Goal: Task Accomplishment & Management: Use online tool/utility

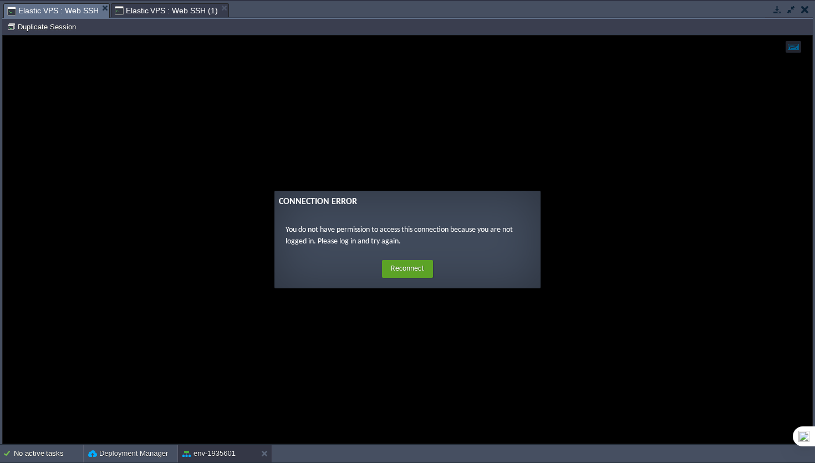
scroll to position [9, 106]
click at [401, 267] on button "Reconnect" at bounding box center [407, 269] width 51 height 18
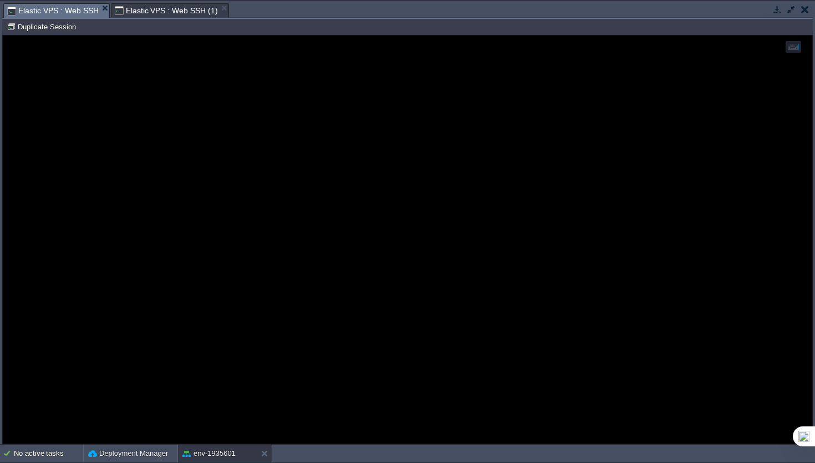
click at [147, 14] on span "Elastic VPS : Web SSH (1)" at bounding box center [166, 10] width 103 height 13
click at [58, 13] on span "Elastic VPS : Web SSH" at bounding box center [52, 10] width 91 height 13
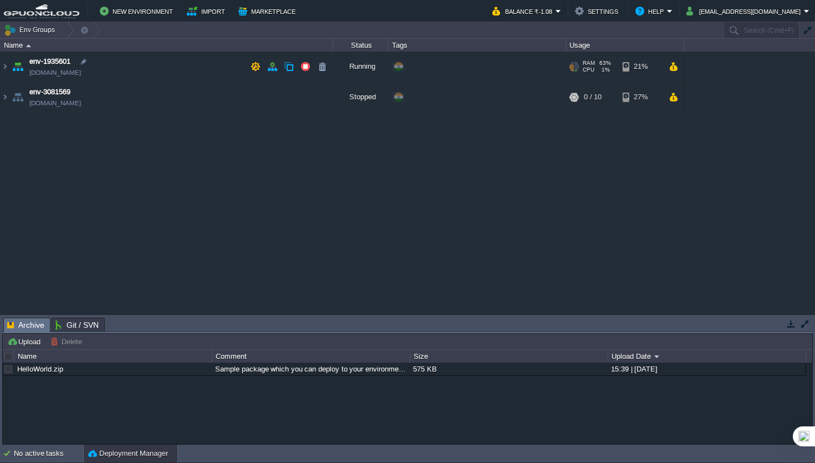
click at [233, 64] on td "env-1935601 [DOMAIN_NAME]" at bounding box center [167, 67] width 333 height 30
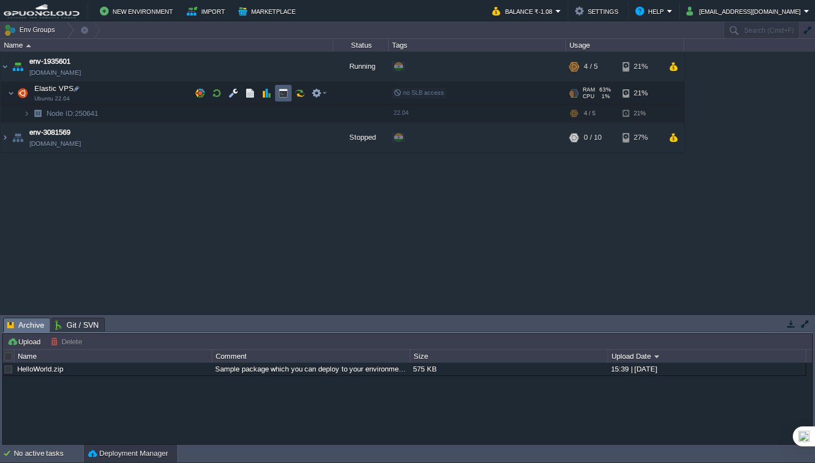
click at [286, 95] on button "button" at bounding box center [283, 93] width 10 height 10
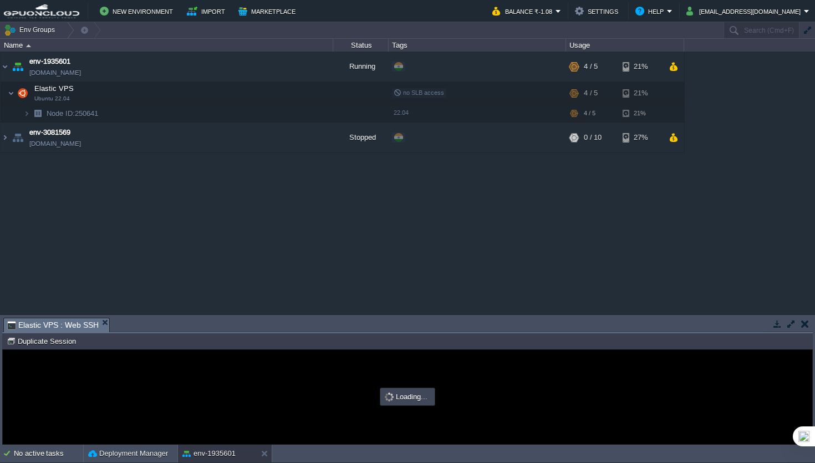
click at [795, 327] on button "button" at bounding box center [791, 324] width 10 height 10
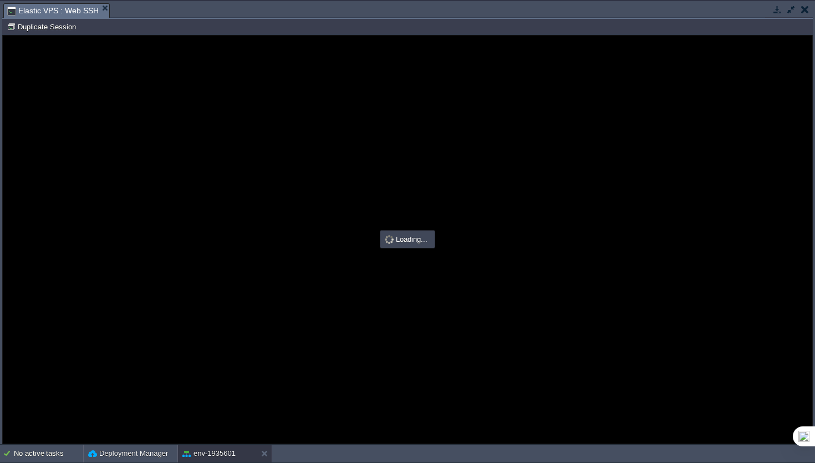
type input "#000000"
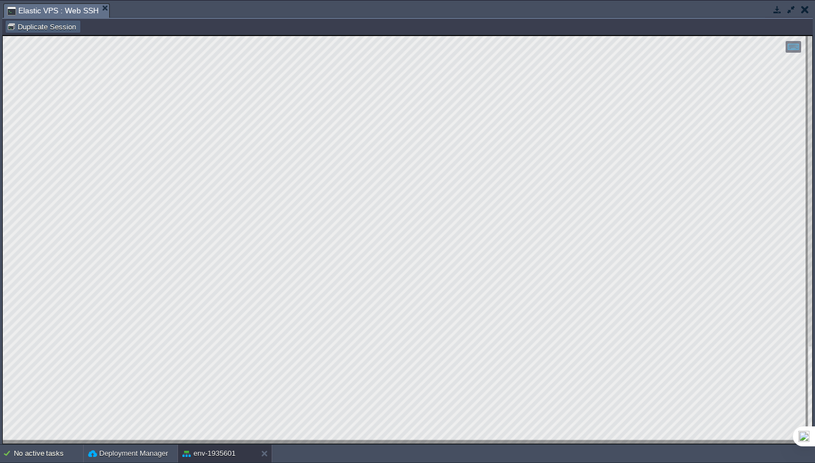
click at [27, 28] on button "Duplicate Session" at bounding box center [43, 27] width 73 height 10
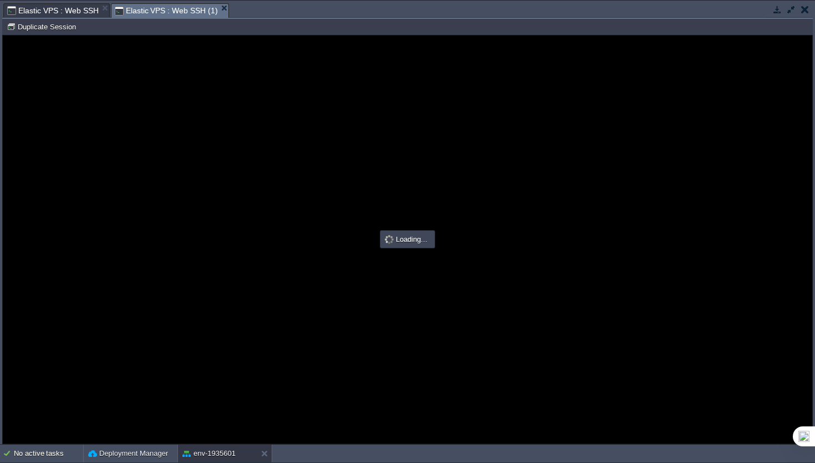
type input "#000000"
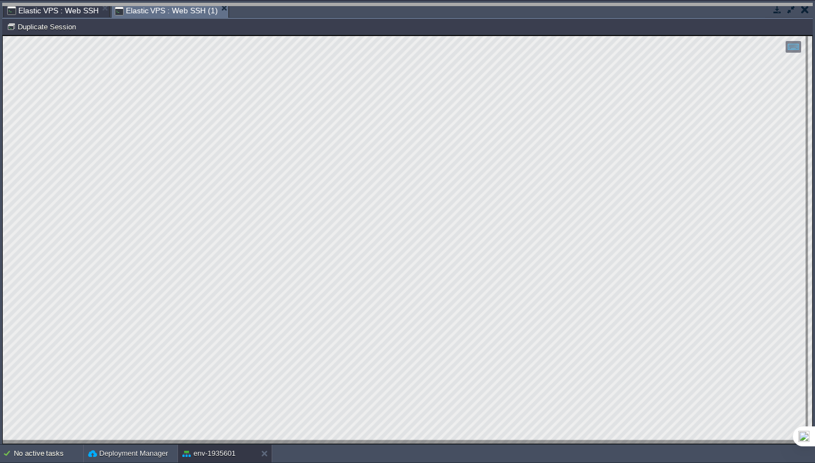
drag, startPoint x: 181, startPoint y: 9, endPoint x: 44, endPoint y: -23, distance: 140.7
click at [44, 0] on html "New Environment Import Marketplace Bonus ₹0.00 Upgrade Account Balance ₹-1.08 S…" at bounding box center [407, 231] width 815 height 463
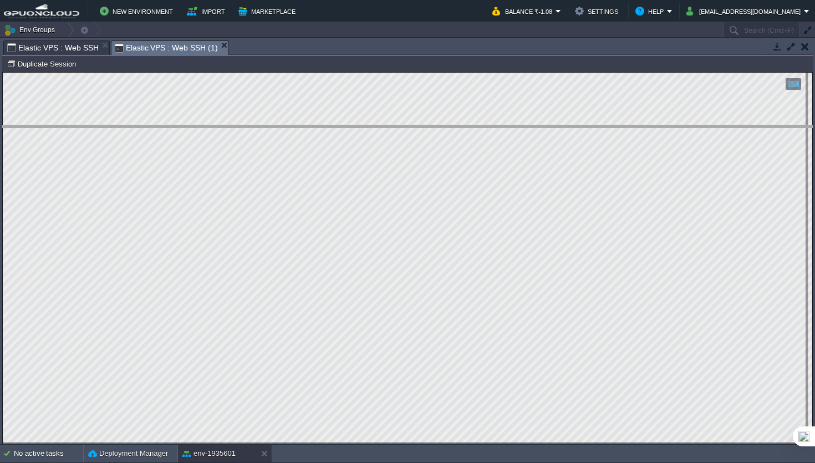
drag, startPoint x: 156, startPoint y: 49, endPoint x: 177, endPoint y: 133, distance: 86.3
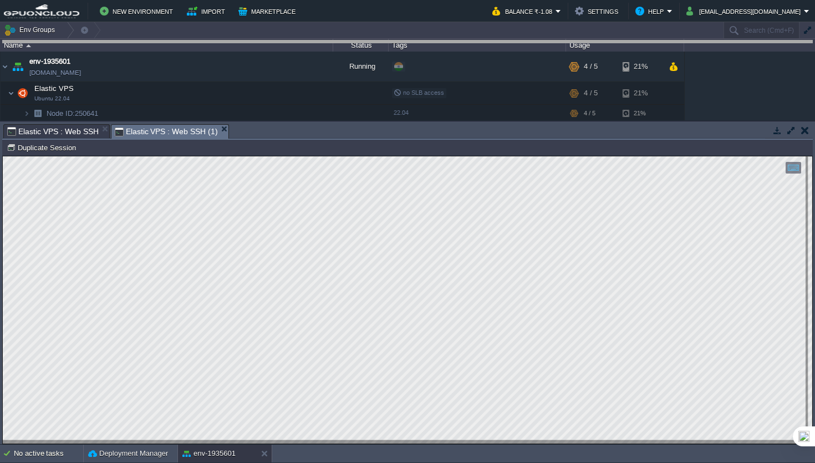
drag, startPoint x: 250, startPoint y: 131, endPoint x: 209, endPoint y: -22, distance: 158.3
click at [209, 0] on html "New Environment Import Marketplace Bonus ₹0.00 Upgrade Account Balance ₹-1.08 S…" at bounding box center [407, 231] width 815 height 463
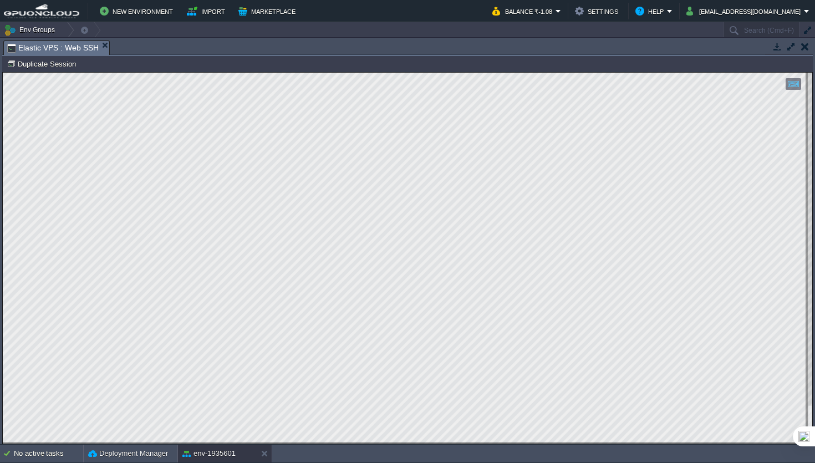
click at [65, 12] on img at bounding box center [41, 11] width 75 height 14
click at [791, 48] on button "button" at bounding box center [791, 47] width 10 height 10
click at [807, 48] on button "button" at bounding box center [805, 47] width 8 height 10
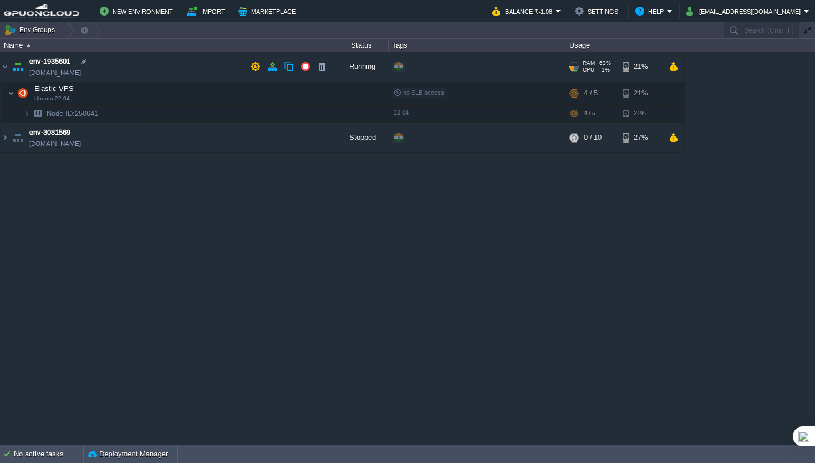
click at [169, 61] on td "env-1935601 [DOMAIN_NAME]" at bounding box center [167, 67] width 333 height 30
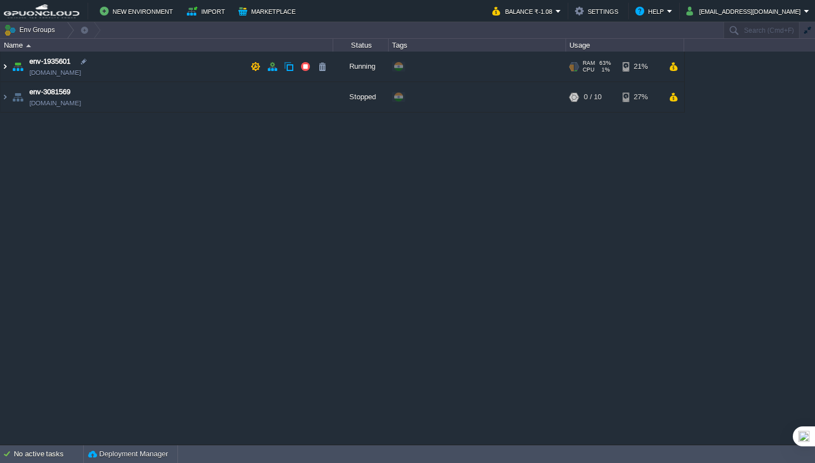
click at [2, 69] on img at bounding box center [5, 67] width 9 height 30
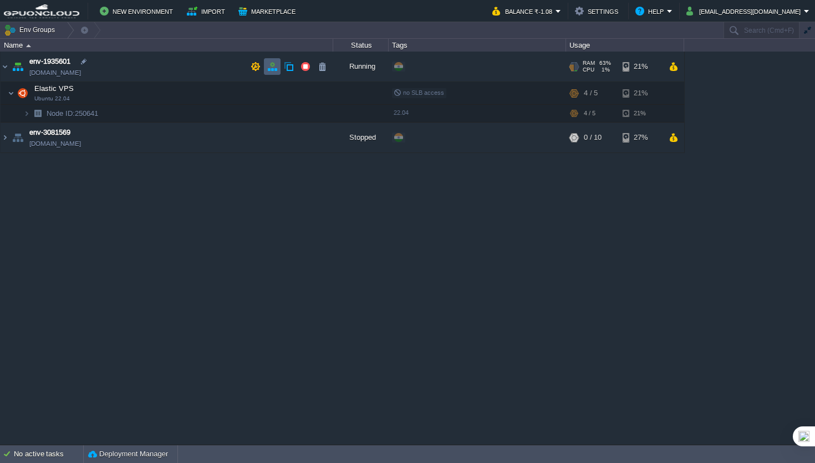
click at [275, 68] on button "button" at bounding box center [272, 67] width 10 height 10
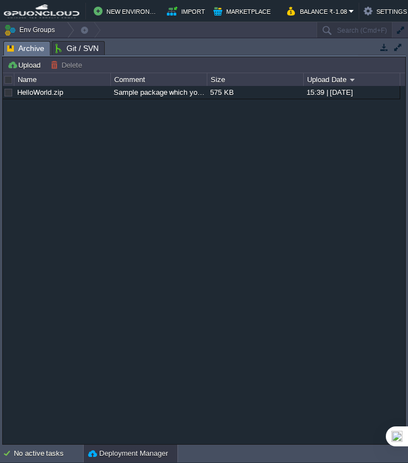
click at [398, 48] on button "button" at bounding box center [398, 47] width 10 height 10
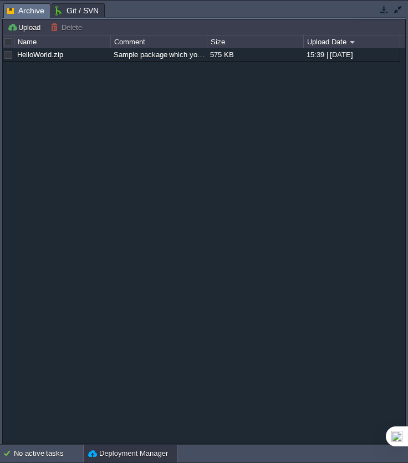
click at [400, 8] on button "button" at bounding box center [398, 9] width 10 height 10
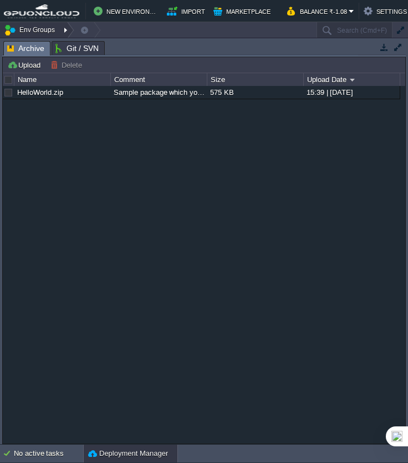
click at [37, 30] on button "Env Groups" at bounding box center [31, 30] width 55 height 16
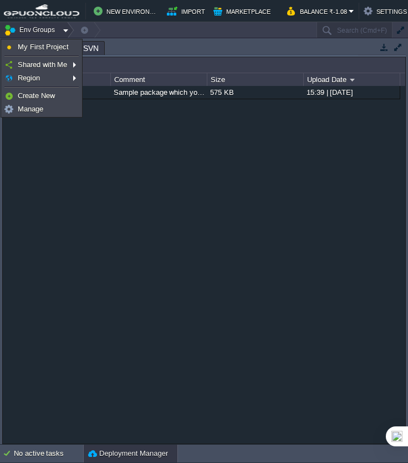
click at [123, 31] on td "Env Groups" at bounding box center [158, 30] width 316 height 16
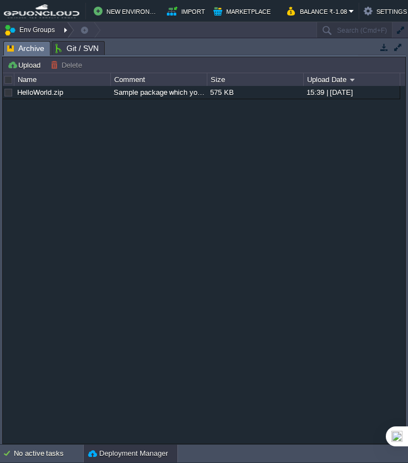
click at [34, 33] on button "Env Groups" at bounding box center [31, 30] width 55 height 16
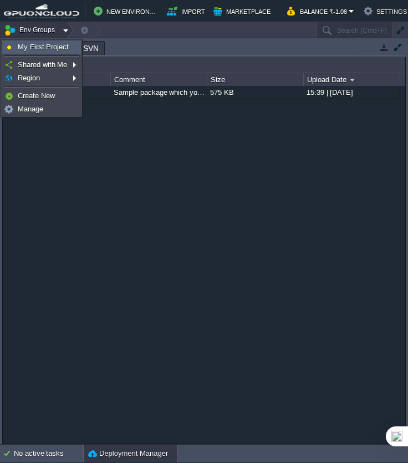
click at [38, 49] on span "My First Project" at bounding box center [43, 47] width 51 height 8
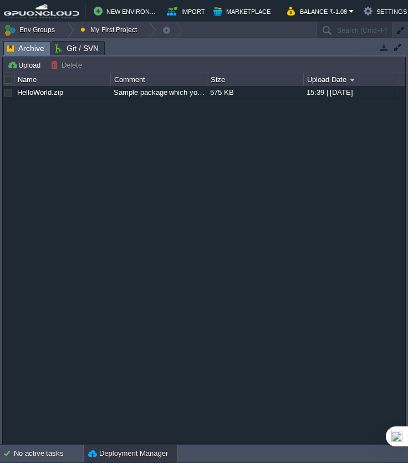
click at [399, 48] on button "button" at bounding box center [398, 47] width 10 height 10
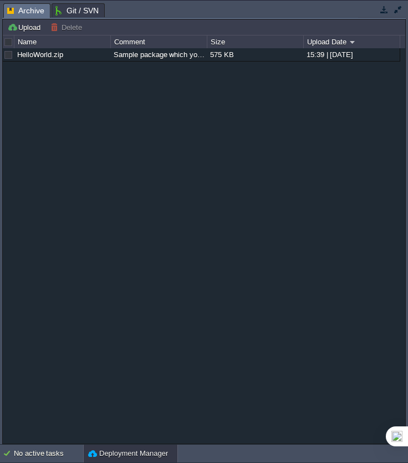
click at [398, 11] on button "button" at bounding box center [398, 9] width 10 height 10
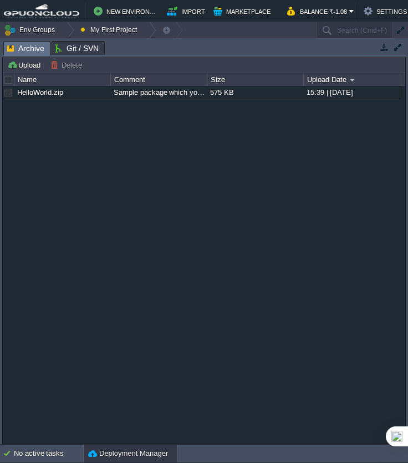
click at [399, 32] on button "button" at bounding box center [400, 31] width 10 height 10
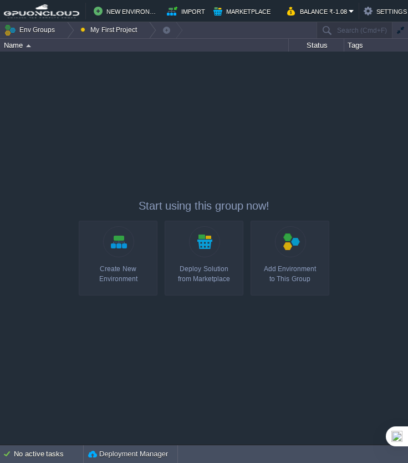
click at [399, 32] on button "button" at bounding box center [400, 31] width 10 height 10
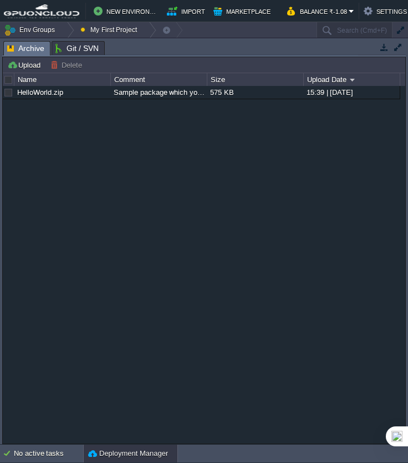
click at [179, 57] on div "Upload Delete Deploy to ..." at bounding box center [204, 65] width 403 height 16
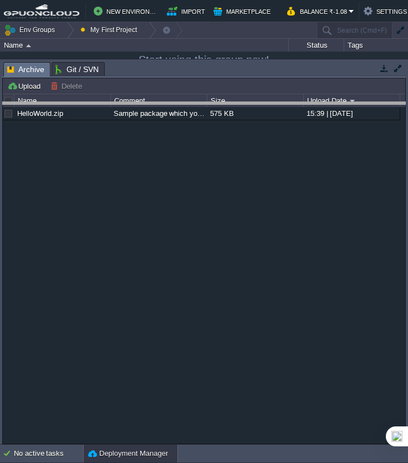
drag, startPoint x: 189, startPoint y: 74, endPoint x: 196, endPoint y: 115, distance: 41.7
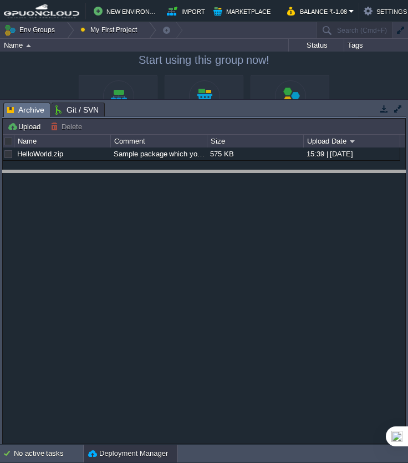
drag, startPoint x: 196, startPoint y: 115, endPoint x: 212, endPoint y: 182, distance: 69.4
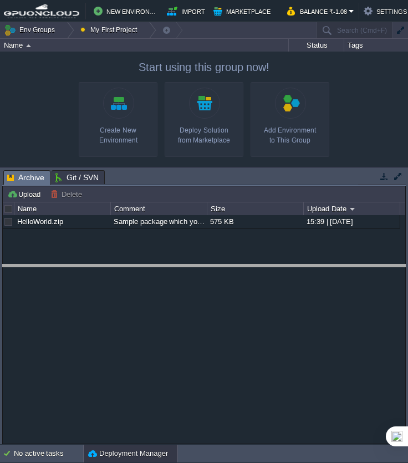
drag, startPoint x: 206, startPoint y: 185, endPoint x: 223, endPoint y: 282, distance: 98.6
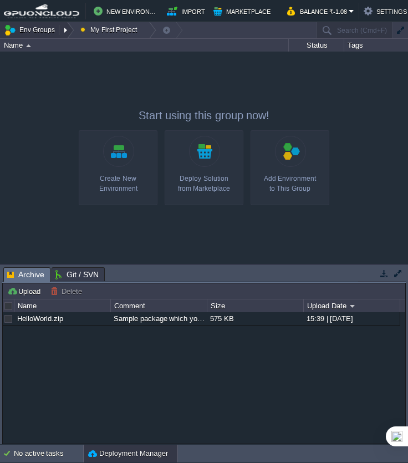
click at [42, 34] on button "Env Groups" at bounding box center [31, 30] width 55 height 16
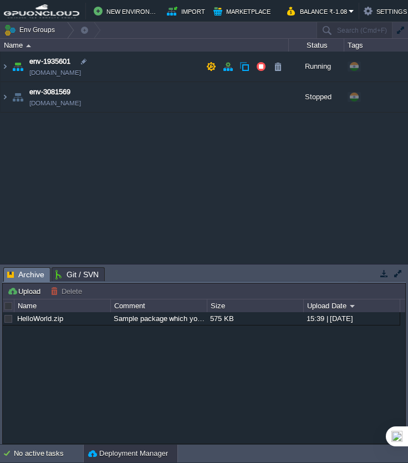
click at [120, 63] on td "env-1935601 [DOMAIN_NAME]" at bounding box center [145, 67] width 288 height 30
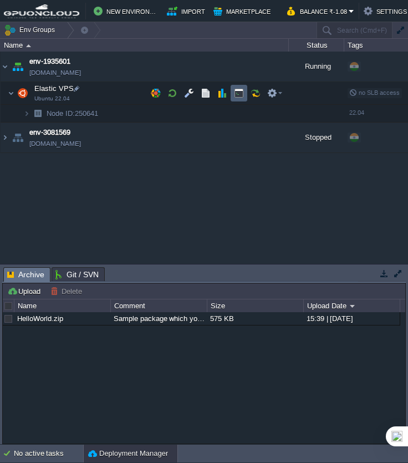
click at [233, 91] on td at bounding box center [239, 93] width 17 height 17
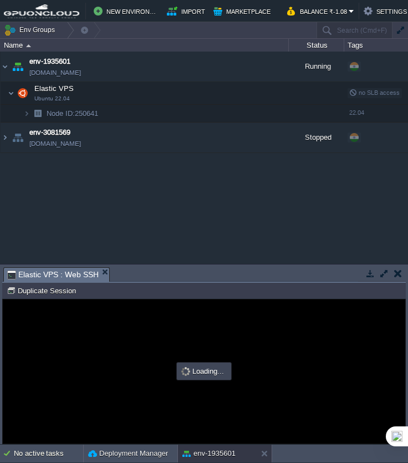
click at [384, 273] on button "button" at bounding box center [384, 273] width 10 height 10
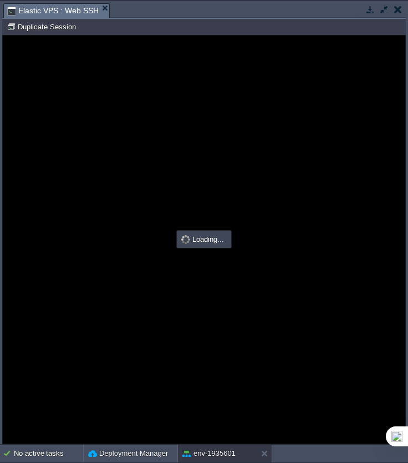
type input "#000000"
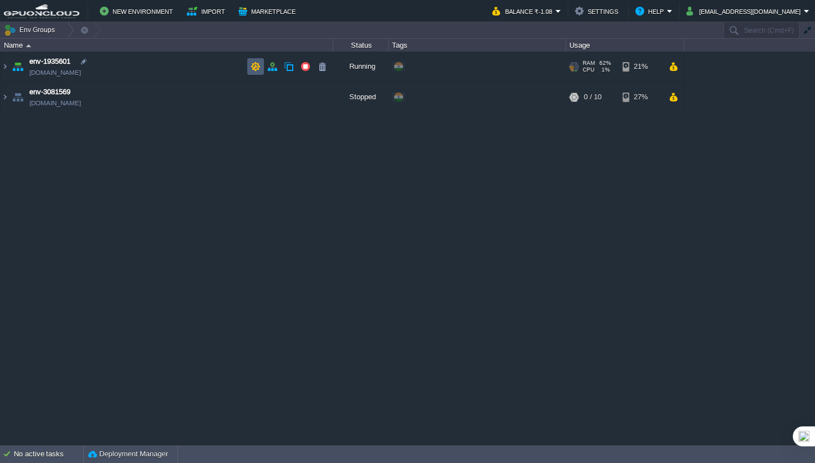
click at [261, 69] on td at bounding box center [255, 66] width 17 height 17
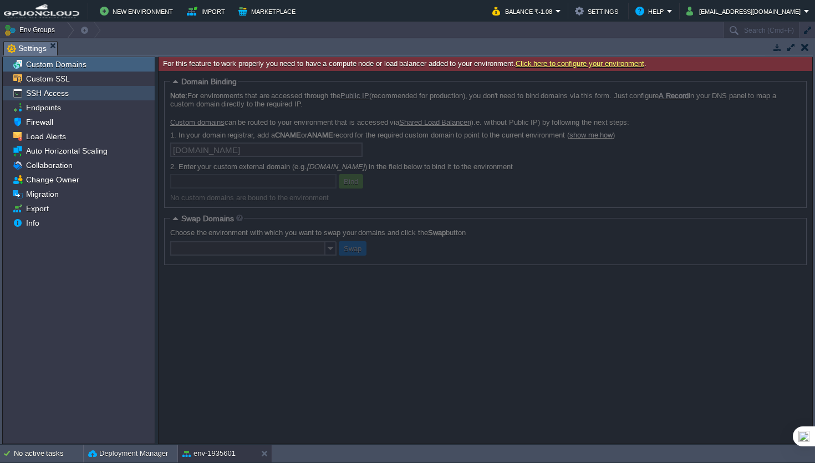
click at [125, 98] on div "SSH Access" at bounding box center [79, 93] width 152 height 14
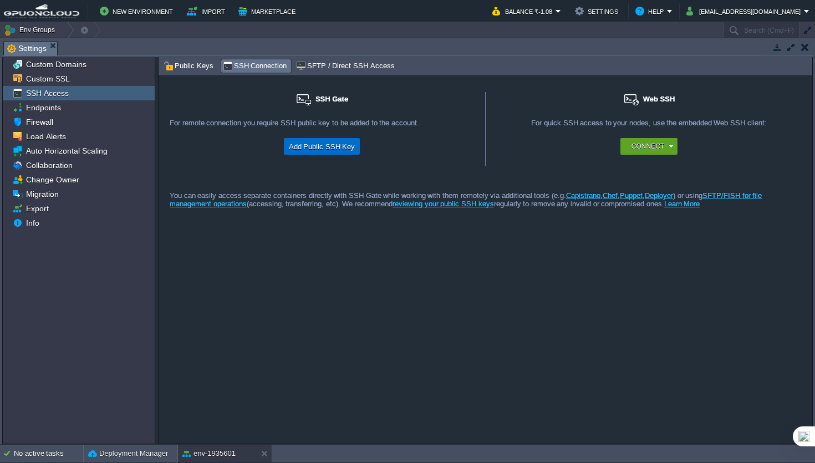
click at [335, 148] on button "Add Public SSH Key" at bounding box center [322, 146] width 73 height 13
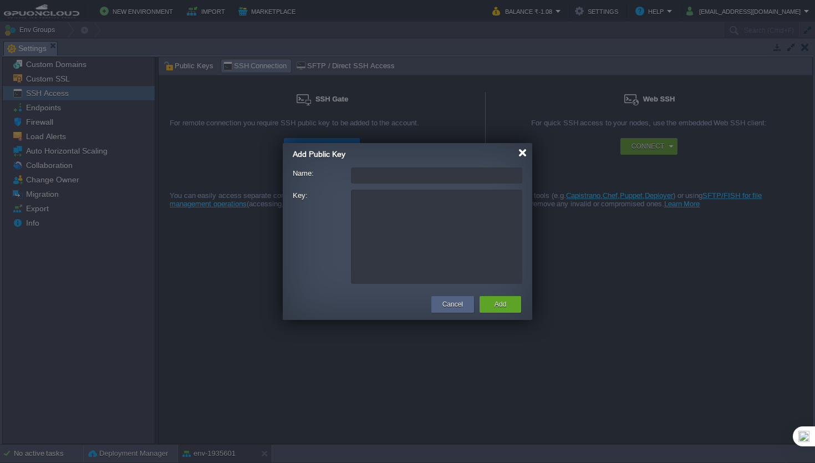
click at [520, 155] on div at bounding box center [522, 153] width 8 height 8
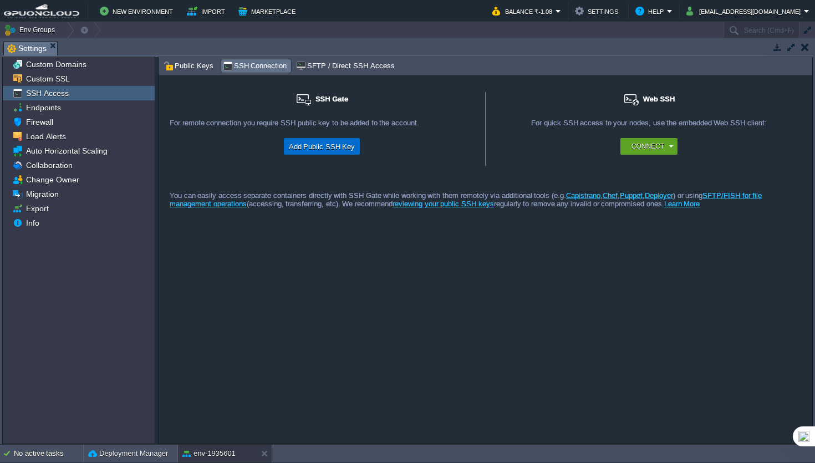
click at [334, 150] on button "Add Public SSH Key" at bounding box center [322, 146] width 73 height 13
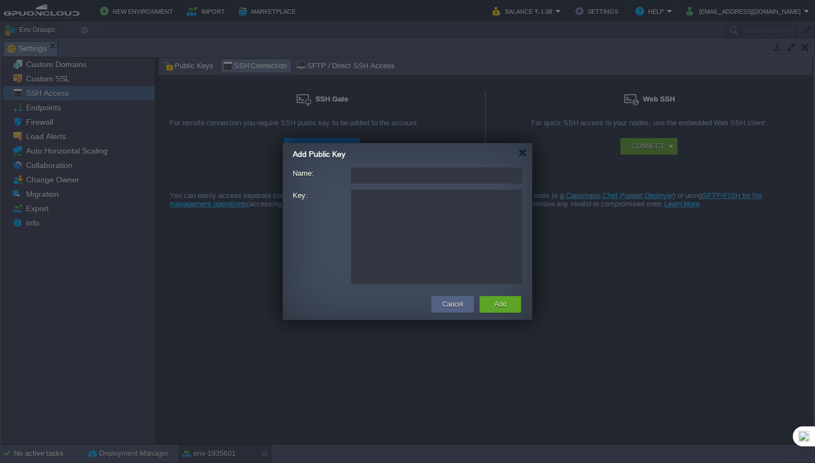
click at [405, 190] on textarea "Key:" at bounding box center [436, 237] width 171 height 94
click at [434, 179] on input "Name:" at bounding box center [436, 175] width 171 height 16
type input "a"
click at [526, 156] on div at bounding box center [522, 153] width 8 height 8
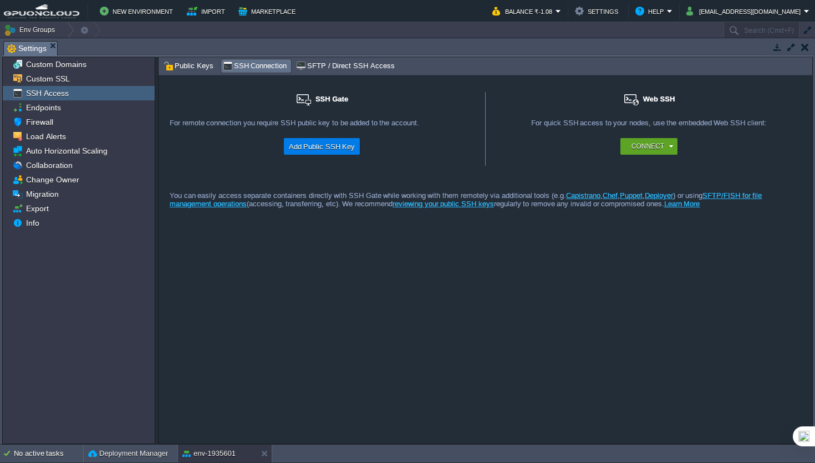
click at [48, 47] on em "Settings" at bounding box center [32, 49] width 50 height 14
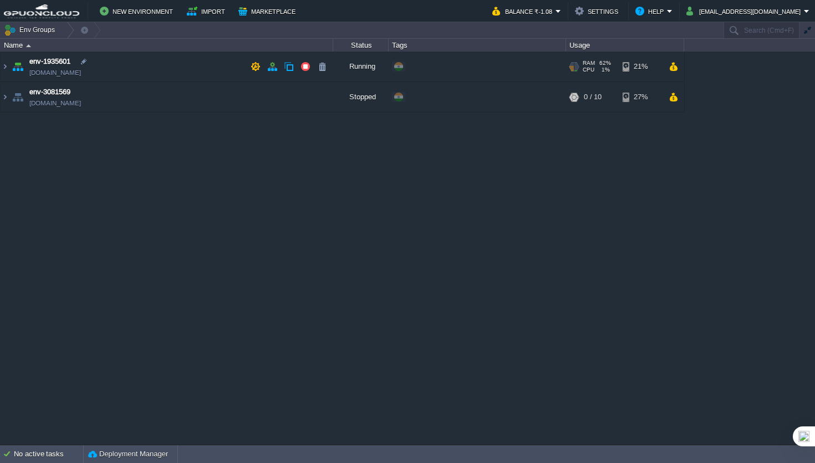
click at [53, 60] on span "env-1935601" at bounding box center [49, 61] width 41 height 11
click at [8, 67] on img at bounding box center [5, 67] width 9 height 30
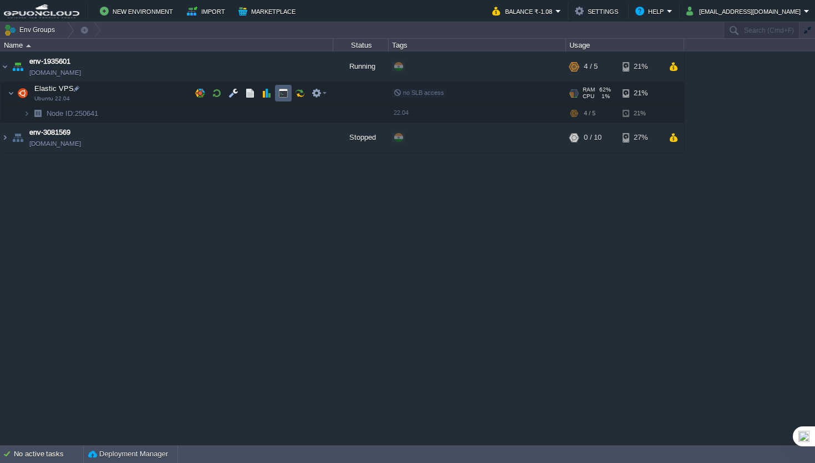
click at [286, 94] on button "button" at bounding box center [283, 93] width 10 height 10
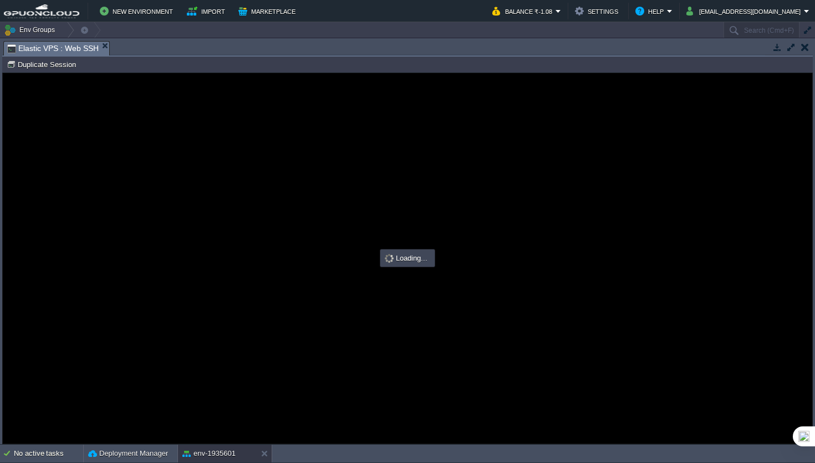
type input "#000000"
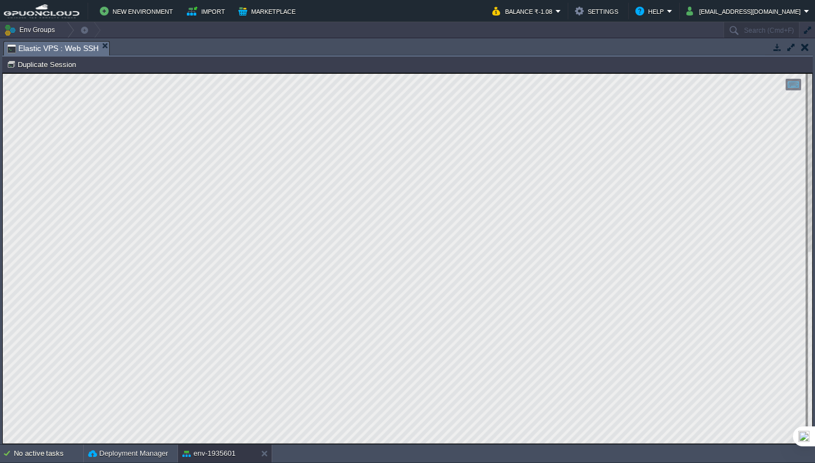
scroll to position [9, 0]
click at [3, 73] on html "Copy: Cmd + C Paste: Cmd + V Settings: Ctrl + Shift + Alt 0" at bounding box center [408, 73] width 810 height 0
type textarea "/usr/bin/msmtp root@node250641-env-1935601:~# msmtp --version msmtp version 1.8…"
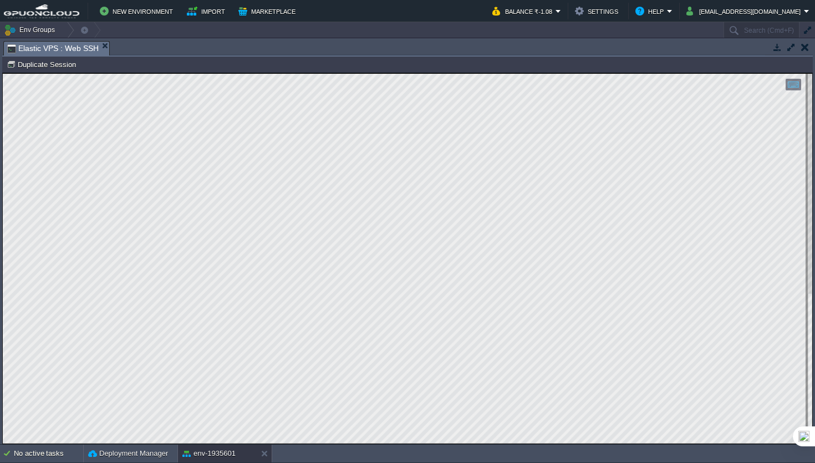
scroll to position [122, 106]
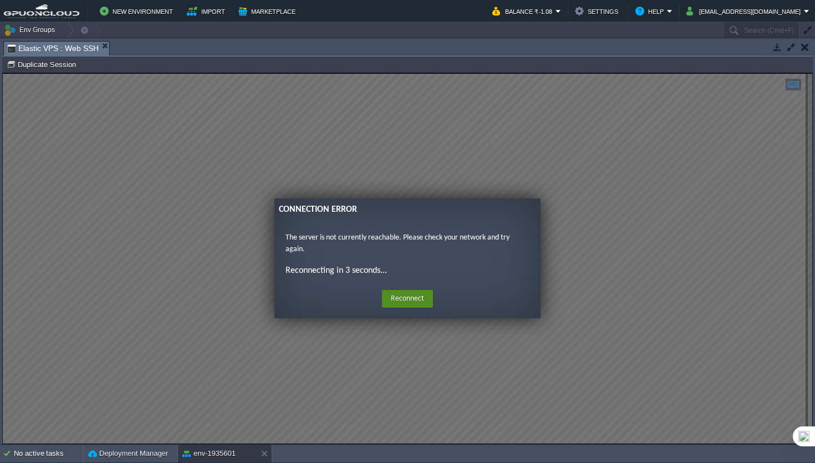
click at [408, 296] on button "Reconnect" at bounding box center [407, 299] width 51 height 18
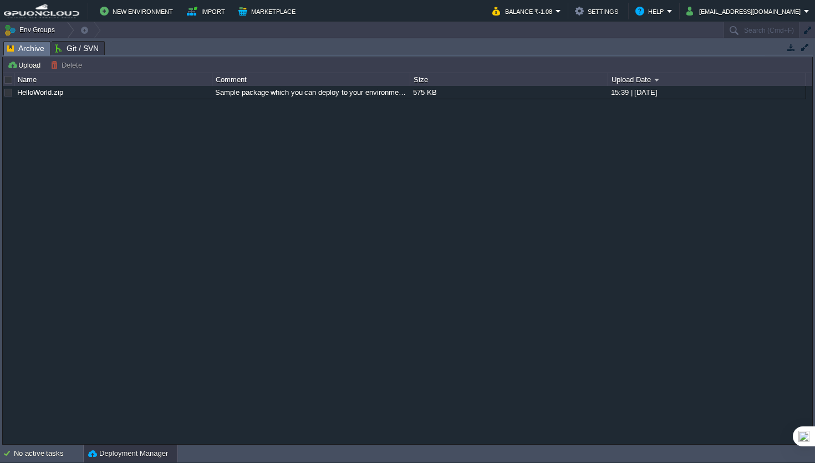
click at [803, 45] on button "button" at bounding box center [805, 47] width 10 height 10
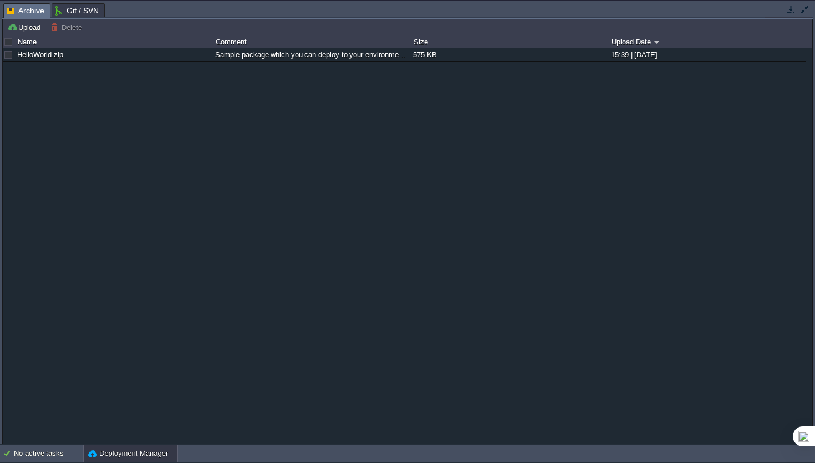
click at [807, 12] on button "button" at bounding box center [805, 9] width 10 height 10
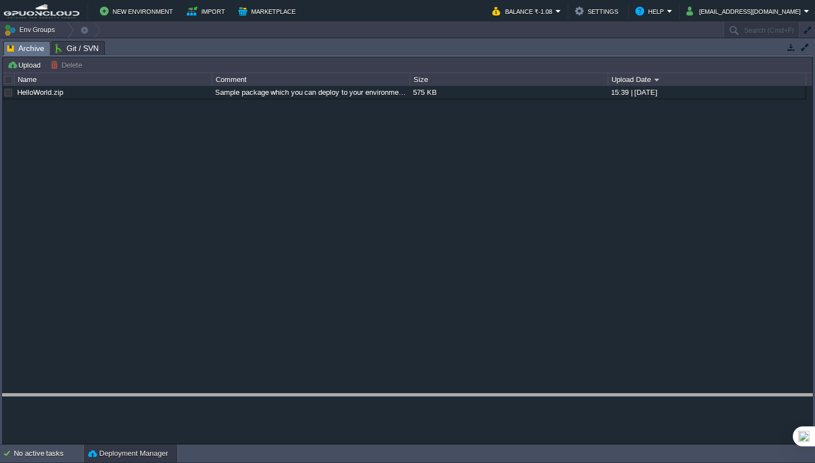
drag, startPoint x: 396, startPoint y: 43, endPoint x: 396, endPoint y: 404, distance: 361.6
click at [396, 404] on body "New Environment Import Marketplace Bonus ₹0.00 Upgrade Account Balance ₹-1.08 S…" at bounding box center [407, 231] width 815 height 463
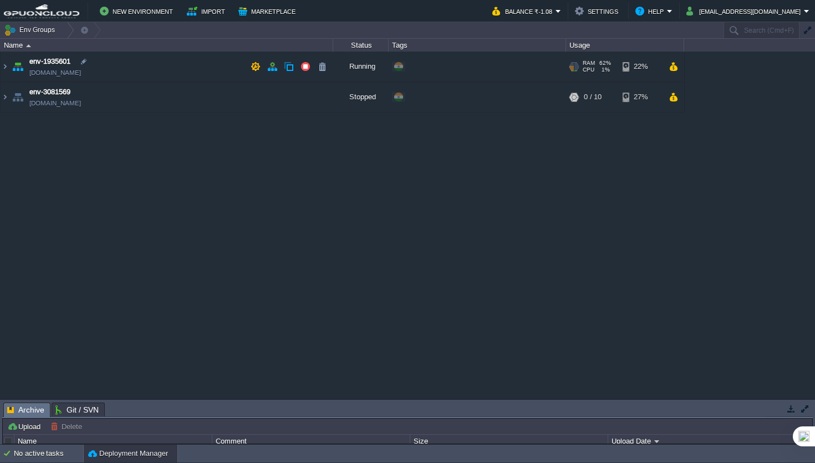
click at [180, 65] on td "env-1935601 [DOMAIN_NAME]" at bounding box center [167, 67] width 333 height 30
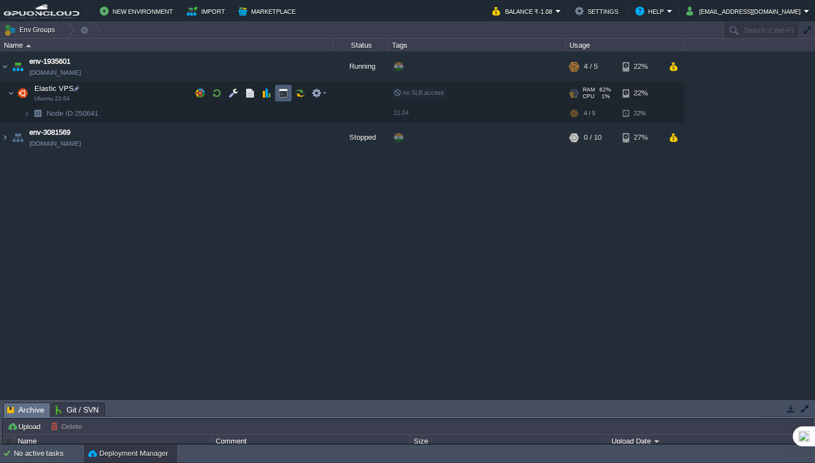
click at [279, 96] on button "button" at bounding box center [283, 93] width 10 height 10
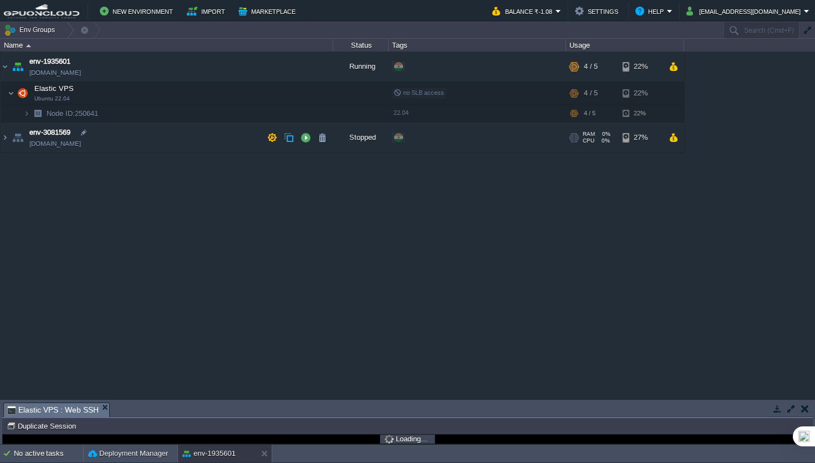
click at [430, 420] on td "Node ID: 250641 Duplicate Session" at bounding box center [407, 425] width 809 height 13
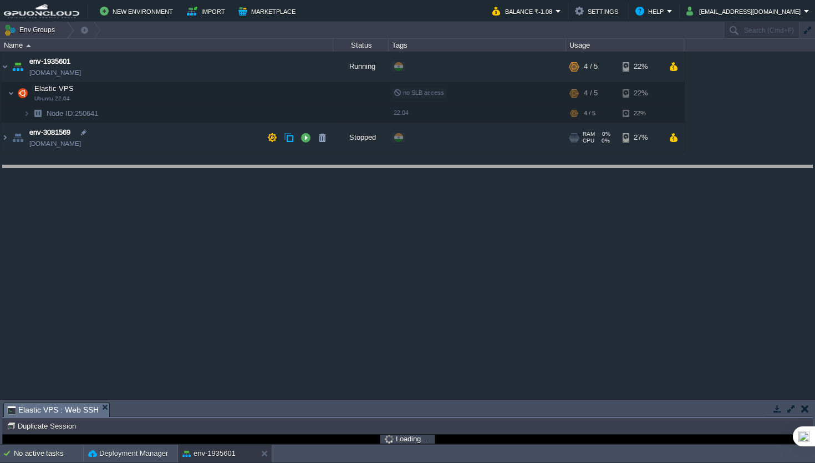
type input "#000000"
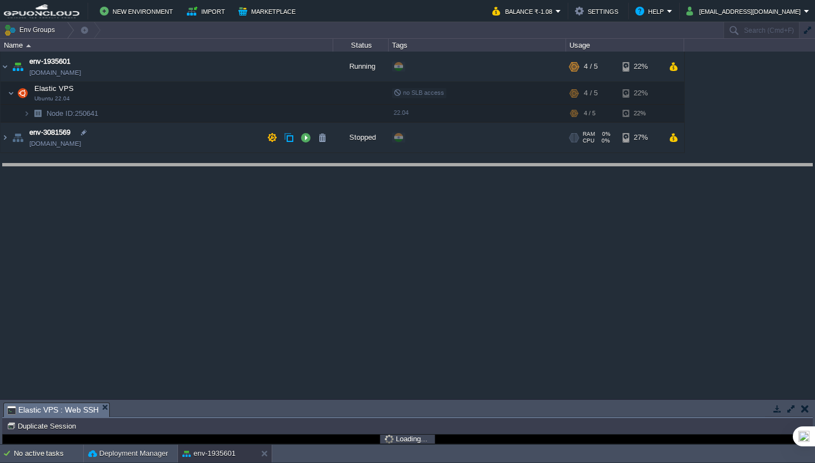
drag, startPoint x: 434, startPoint y: 417, endPoint x: 478, endPoint y: 178, distance: 243.1
